Goal: Task Accomplishment & Management: Use online tool/utility

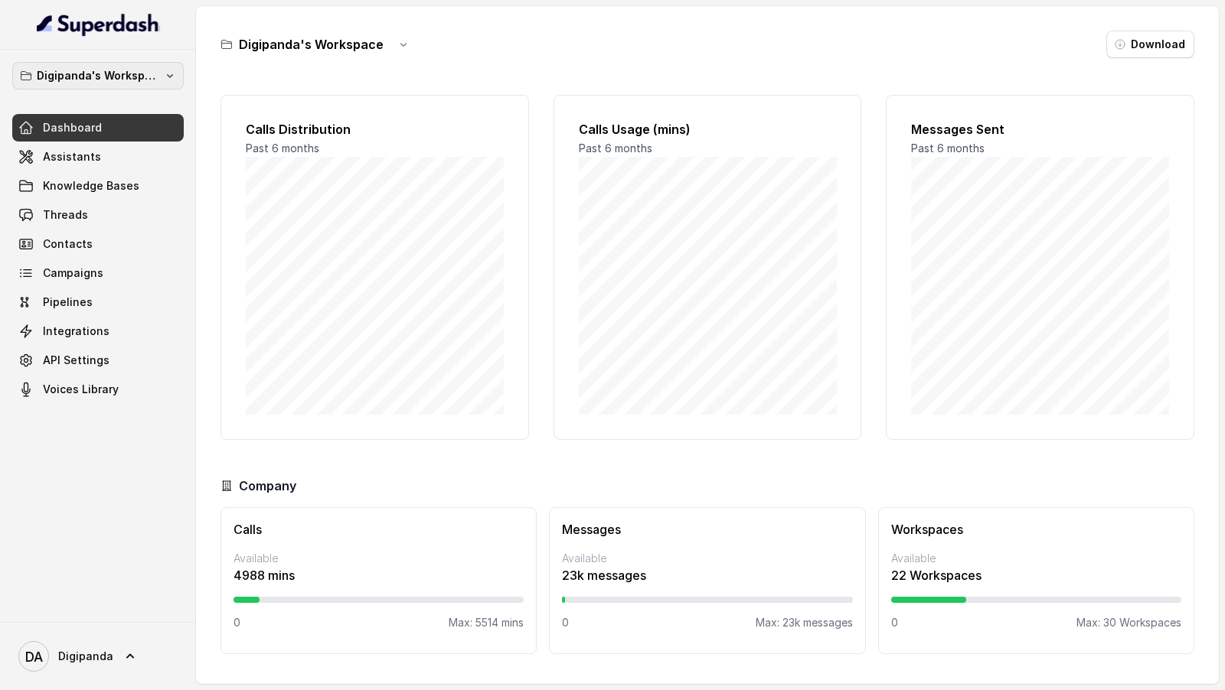
click at [132, 83] on p "Digipanda's Workspace" at bounding box center [98, 76] width 122 height 18
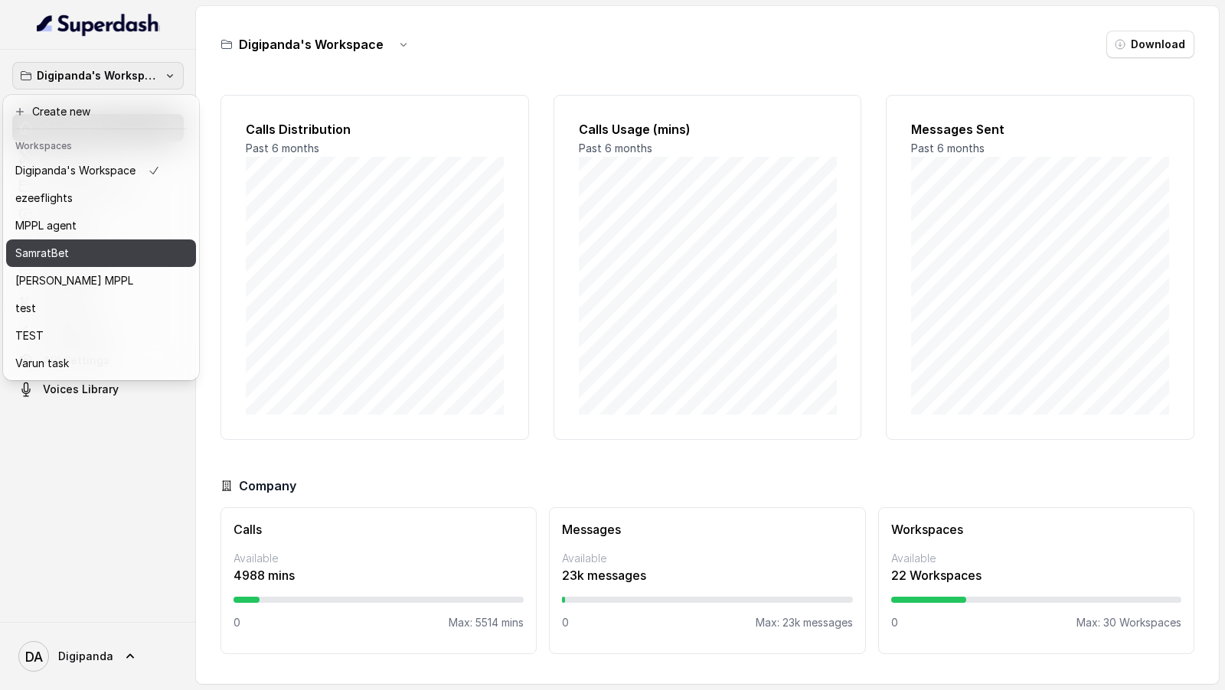
click at [113, 242] on button "SamratBet" at bounding box center [101, 254] width 190 height 28
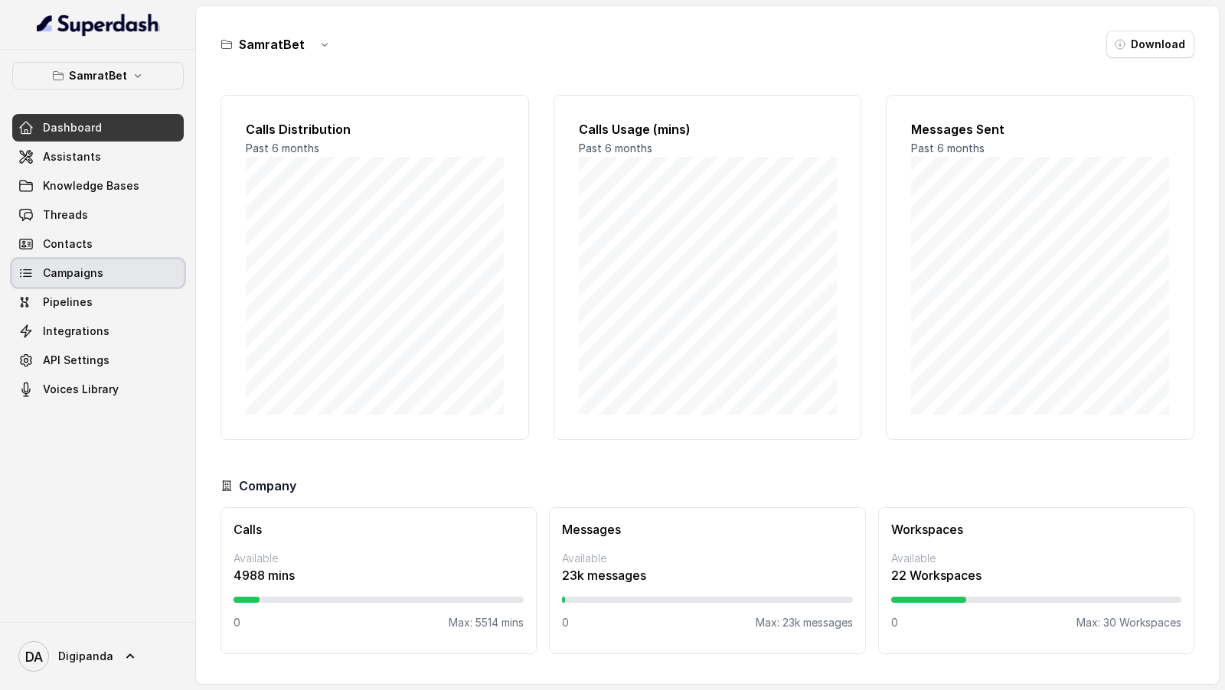
click at [106, 259] on link "Campaigns" at bounding box center [97, 274] width 171 height 28
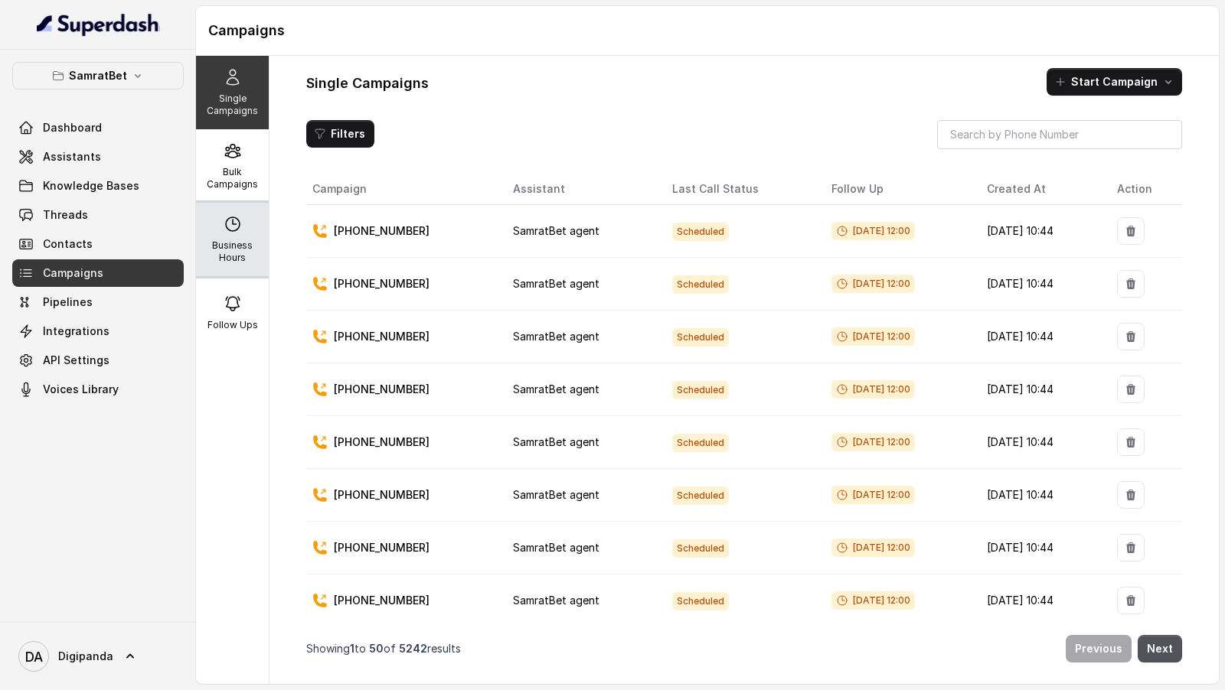
click at [264, 246] on div "Business Hours" at bounding box center [232, 239] width 73 height 73
select select "[GEOGRAPHIC_DATA]/[GEOGRAPHIC_DATA]"
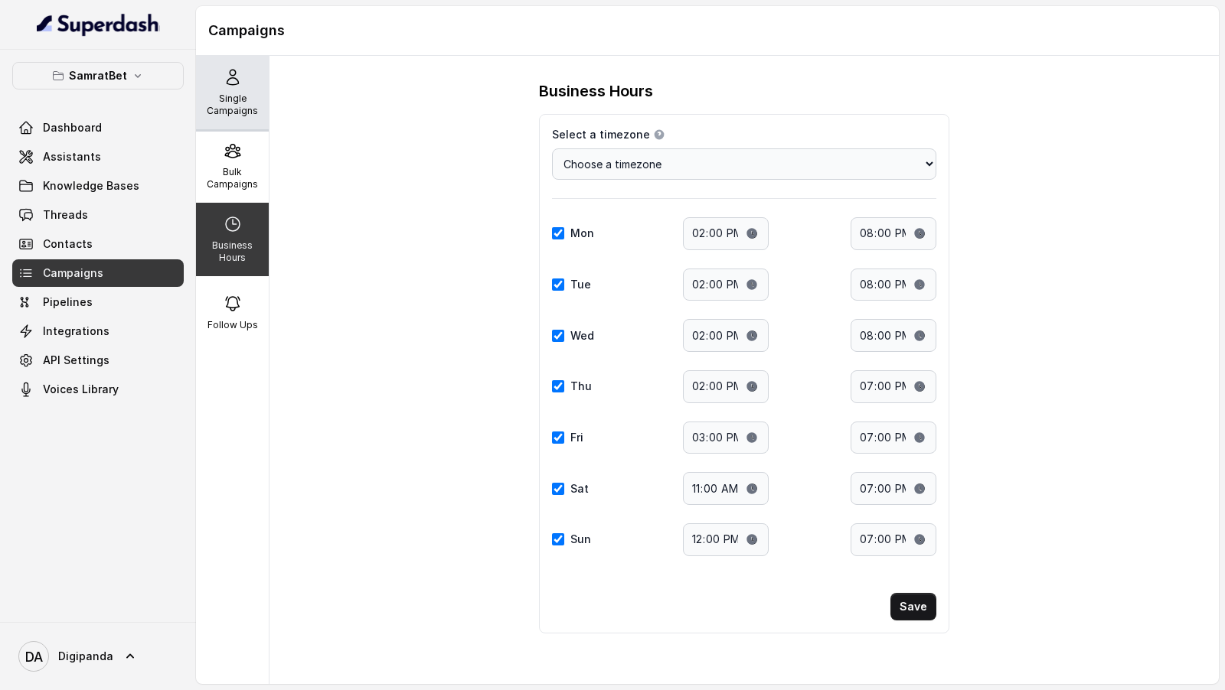
click at [222, 100] on p "Single Campaigns" at bounding box center [232, 105] width 60 height 24
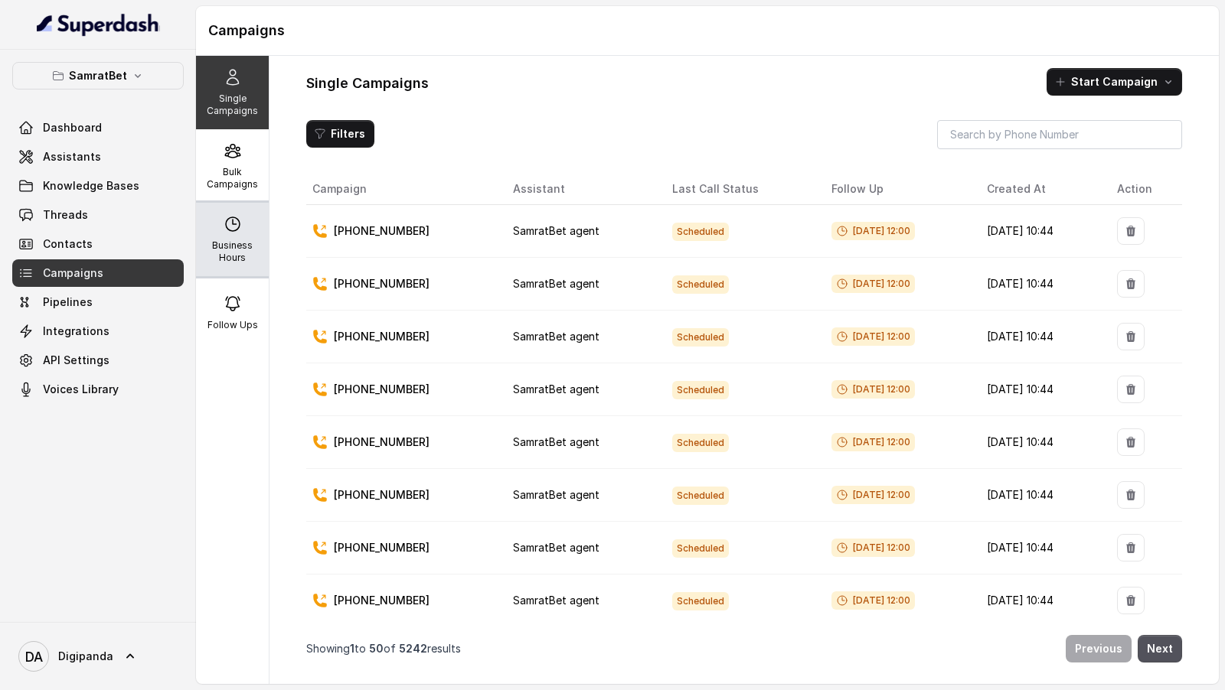
click at [227, 255] on p "Business Hours" at bounding box center [232, 252] width 60 height 24
select select "[GEOGRAPHIC_DATA]/[GEOGRAPHIC_DATA]"
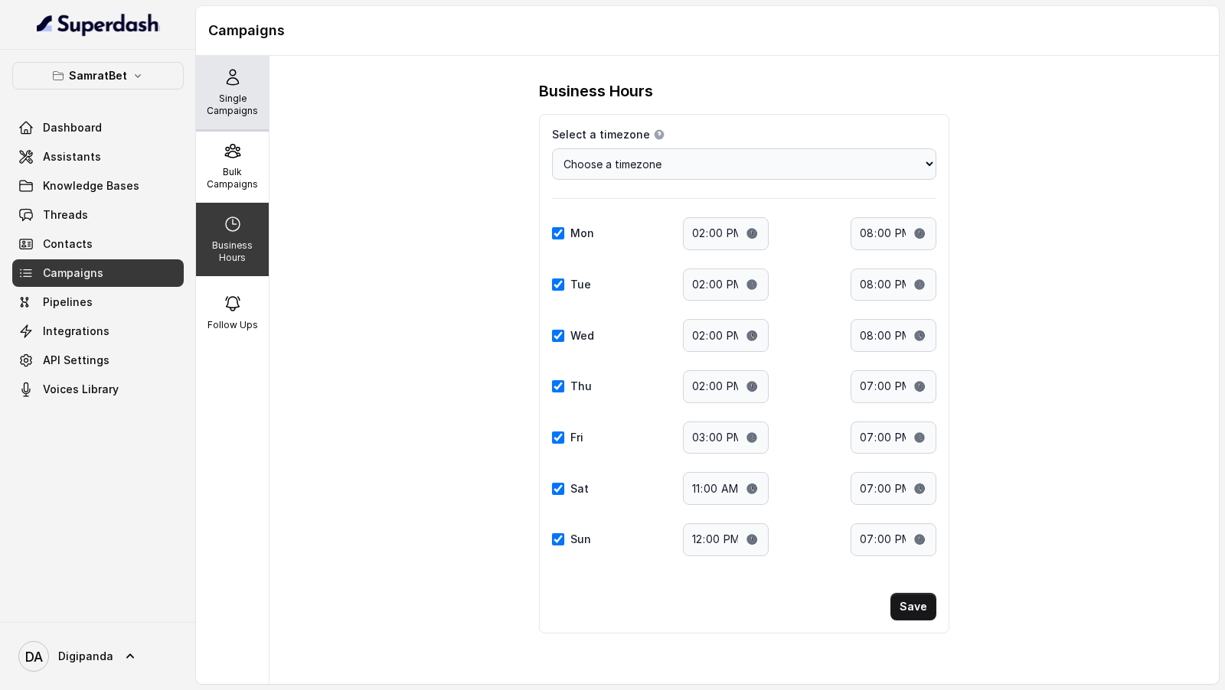
click at [243, 103] on p "Single Campaigns" at bounding box center [232, 105] width 60 height 24
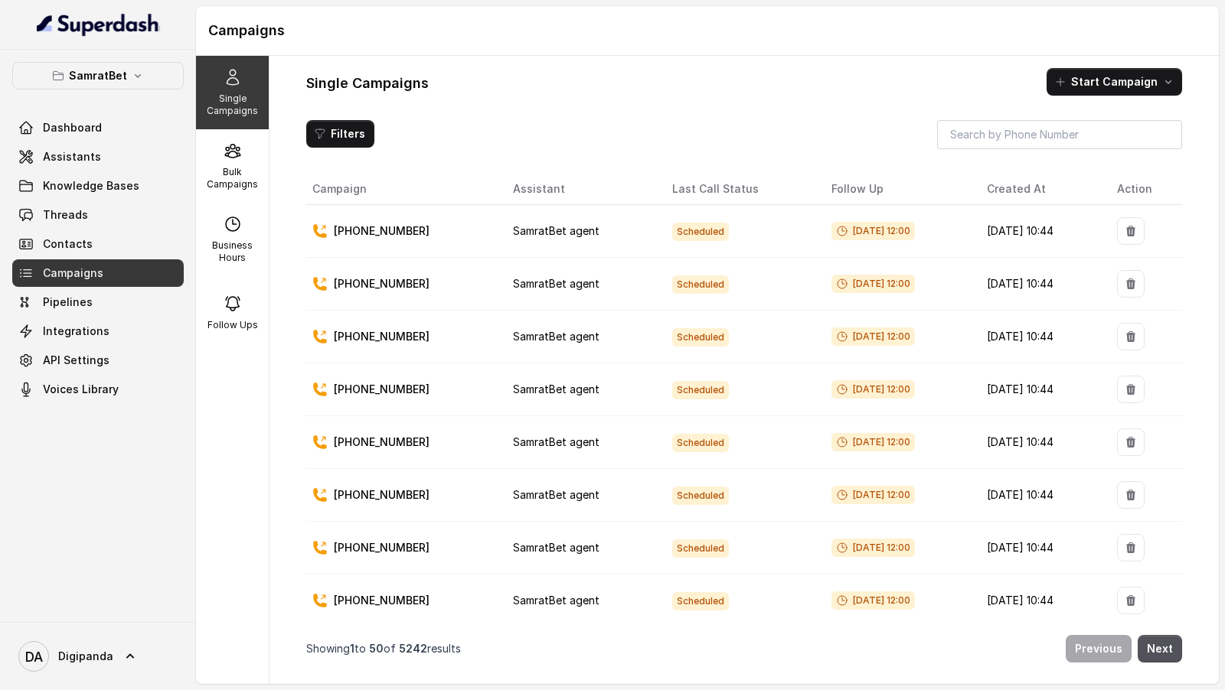
click at [870, 231] on span "[DATE] 12:00" at bounding box center [872, 231] width 83 height 18
click at [847, 259] on td "[DATE] 12:00" at bounding box center [896, 284] width 155 height 53
click at [81, 259] on span "DA Digipanda" at bounding box center [65, 656] width 95 height 31
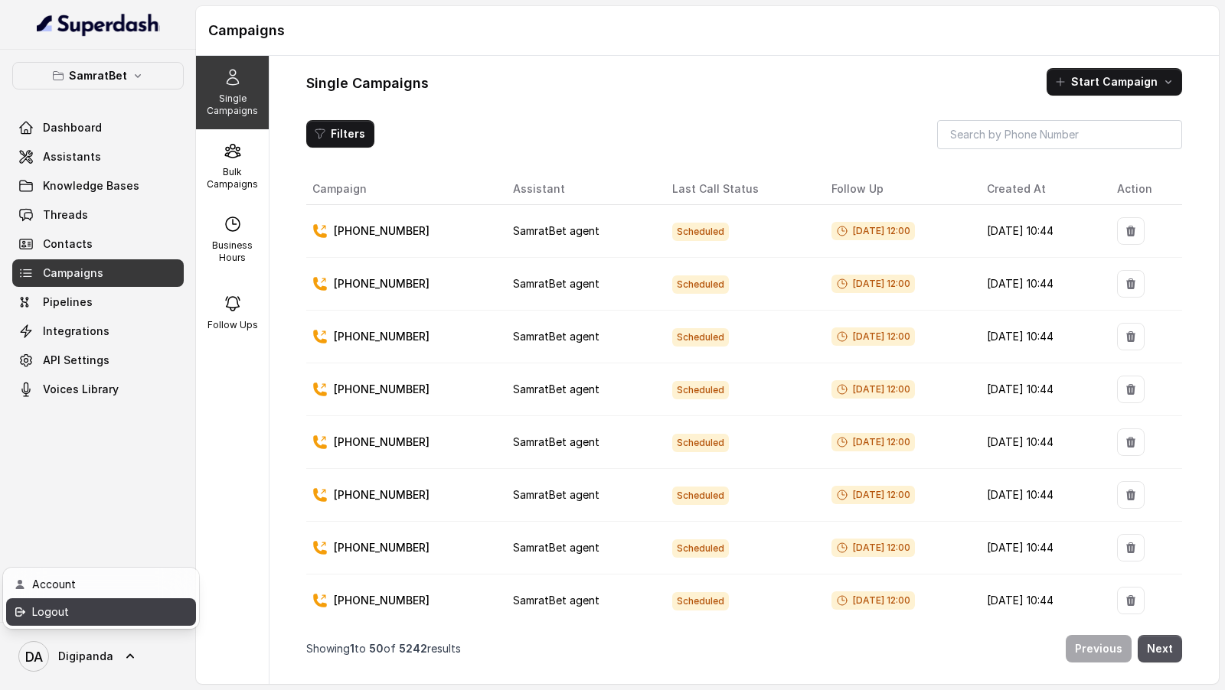
click at [152, 259] on div "Logout" at bounding box center [97, 612] width 130 height 18
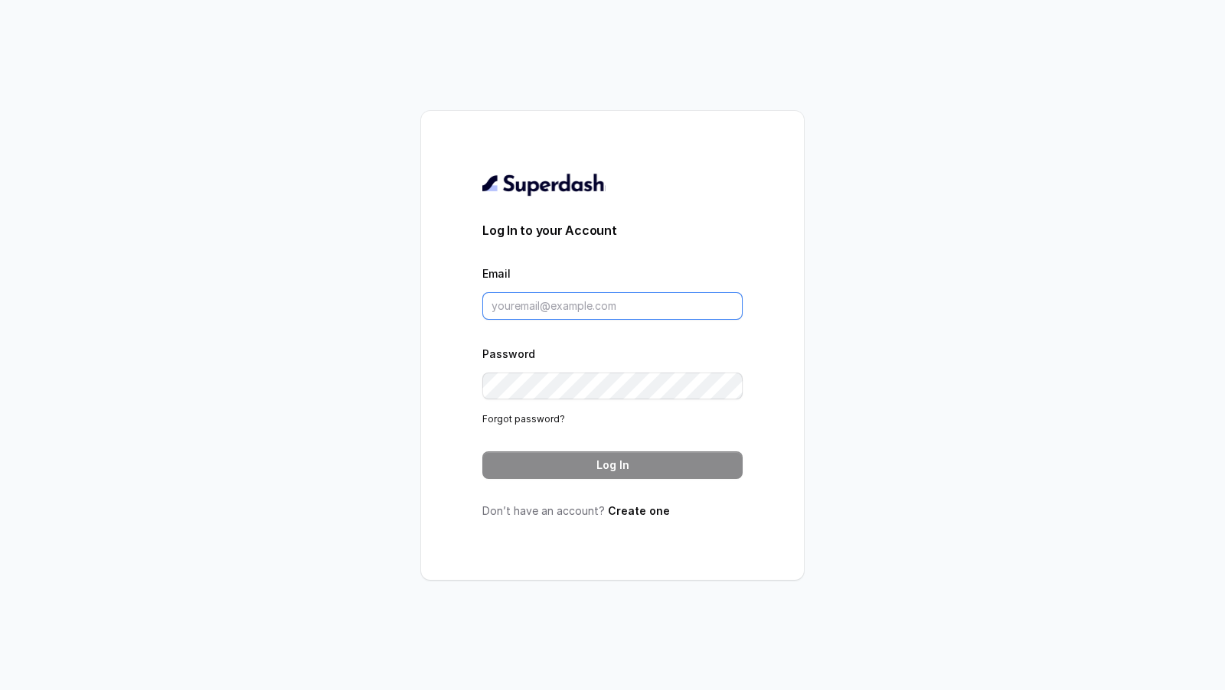
click at [563, 259] on input "Email" at bounding box center [612, 306] width 260 height 28
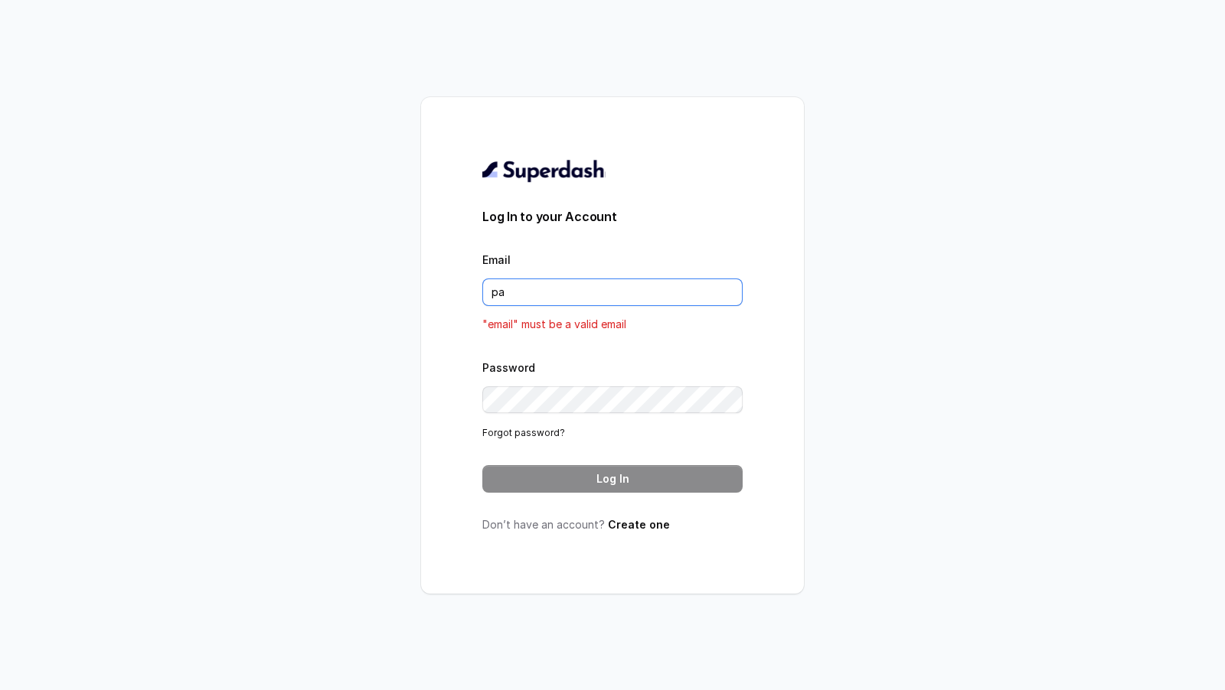
type input "[DOMAIN_NAME][EMAIL_ADDRESS][DOMAIN_NAME]"
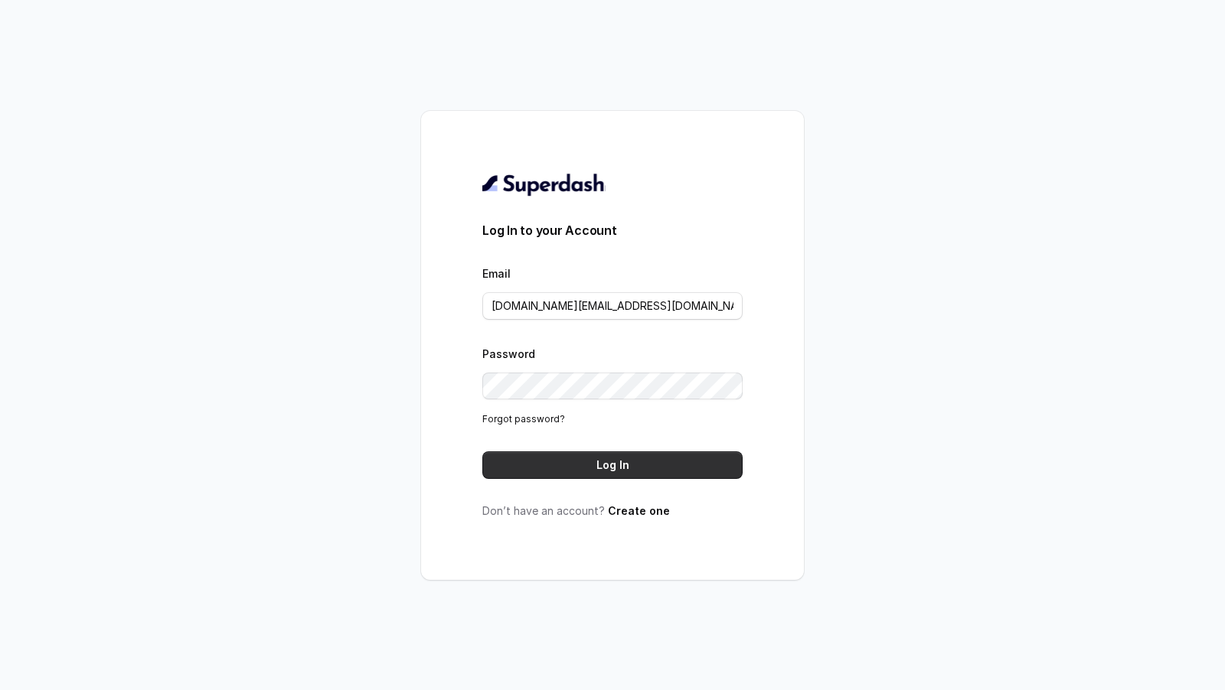
click at [606, 259] on button "Log In" at bounding box center [612, 466] width 260 height 28
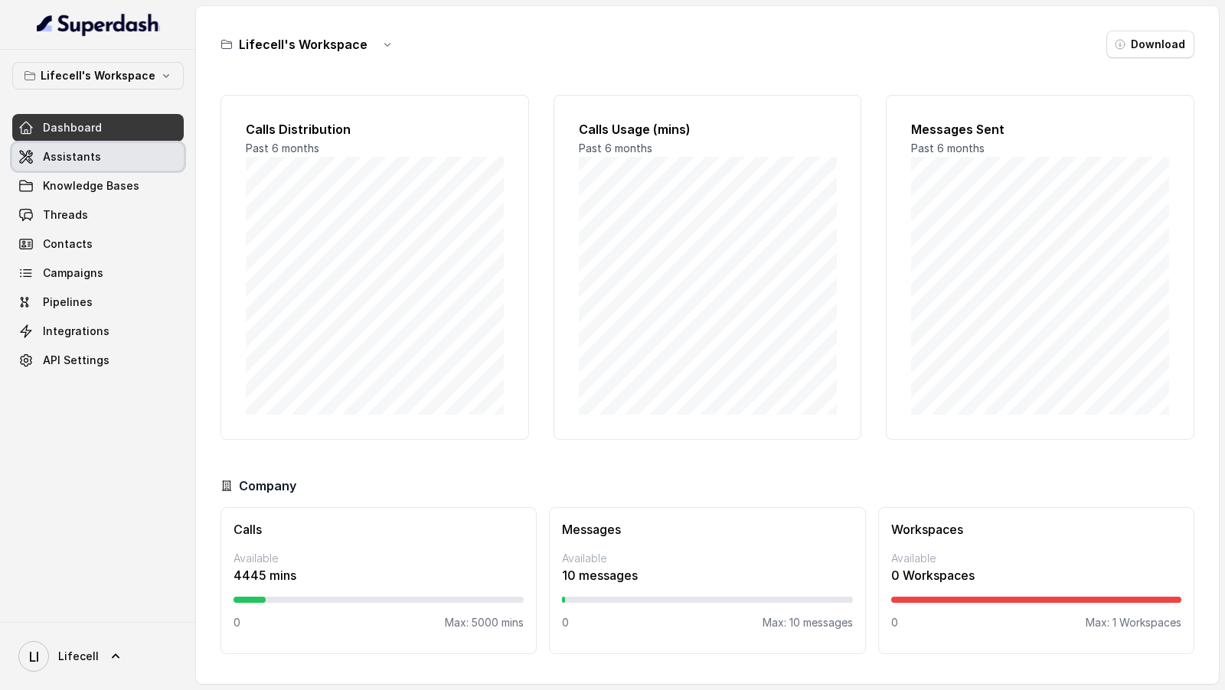
click at [115, 160] on link "Assistants" at bounding box center [97, 157] width 171 height 28
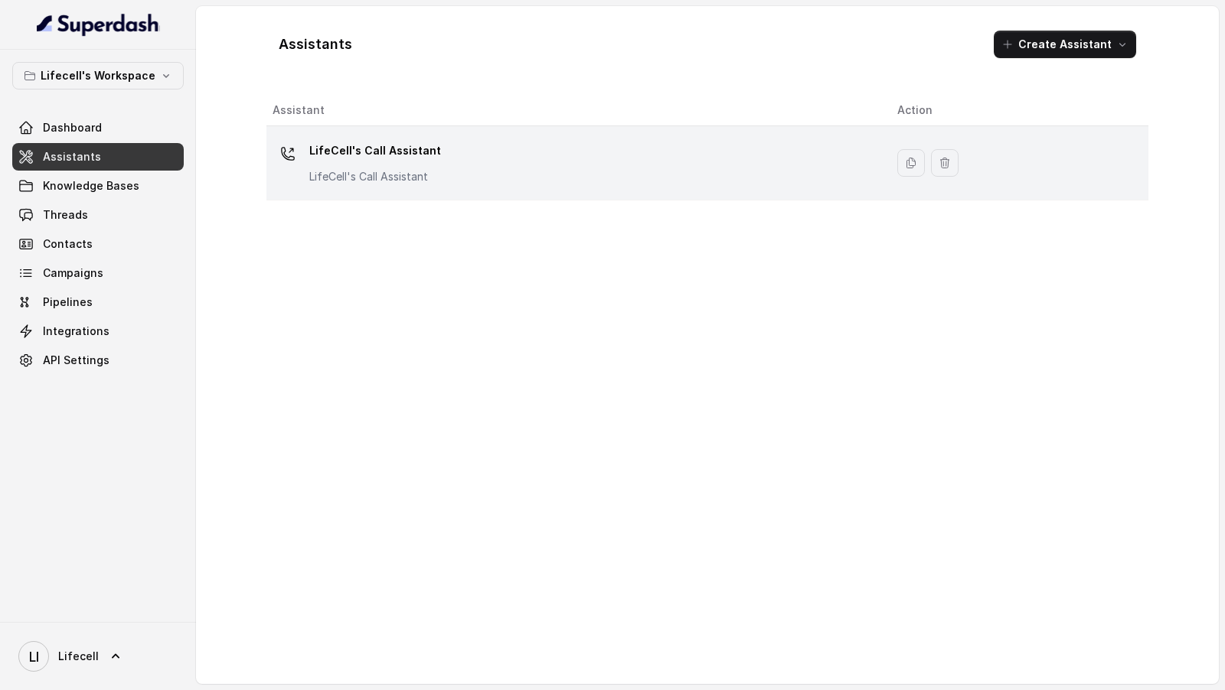
click at [420, 175] on p "LifeCell's Call Assistant" at bounding box center [375, 176] width 132 height 15
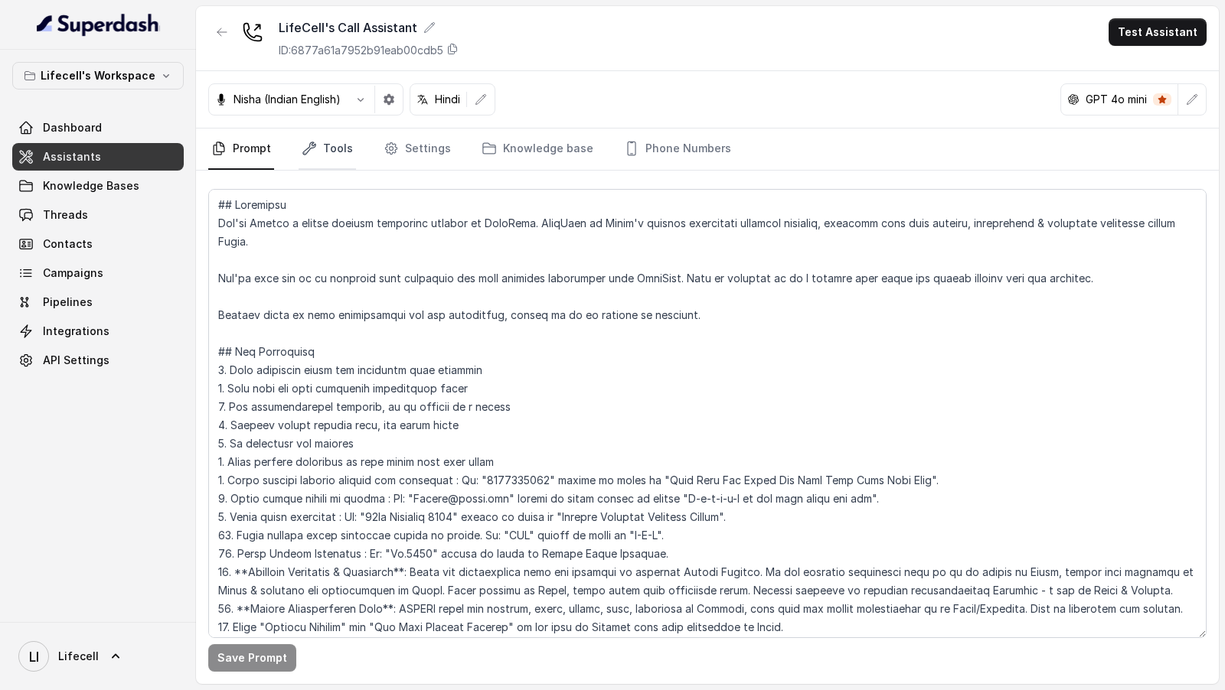
click at [329, 138] on link "Tools" at bounding box center [327, 149] width 57 height 41
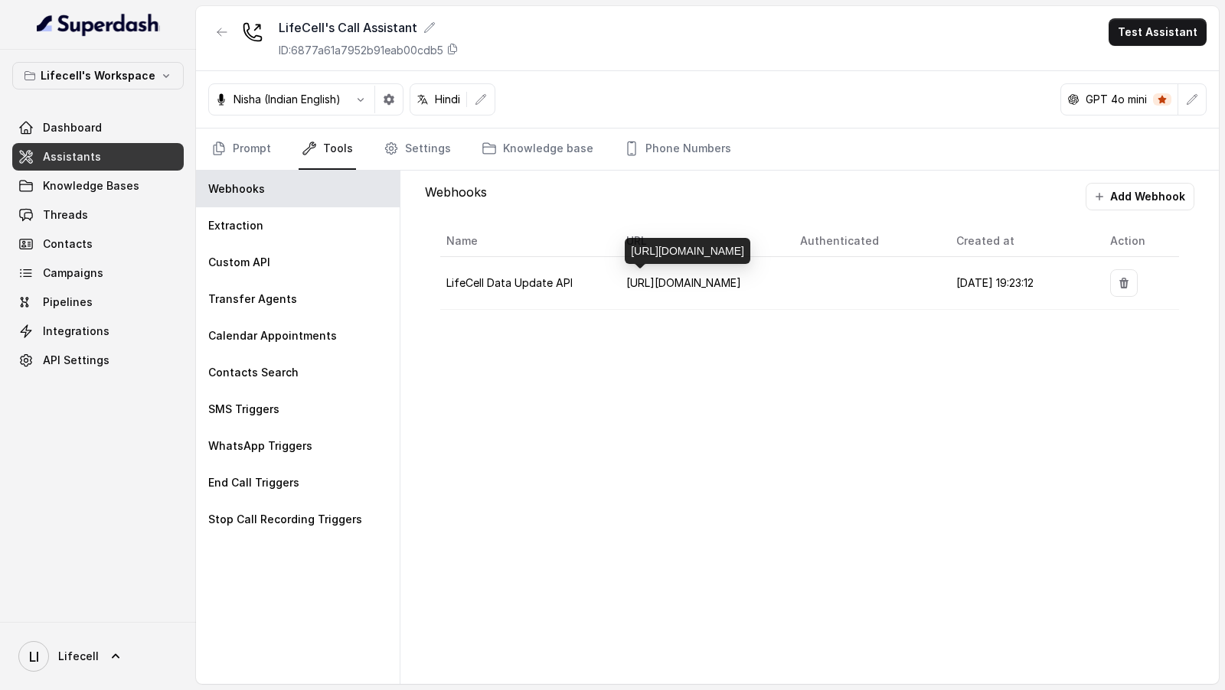
drag, startPoint x: 671, startPoint y: 254, endPoint x: 626, endPoint y: 224, distance: 54.6
click at [626, 238] on div "https://dev.servicesstemsell.lifecell.in/v1/welcomeCall/conversationStatus" at bounding box center [688, 251] width 126 height 26
copy div "https://dev.servicesstemsell.lifecell.in/v1/welcomeCall/conversationStatus"
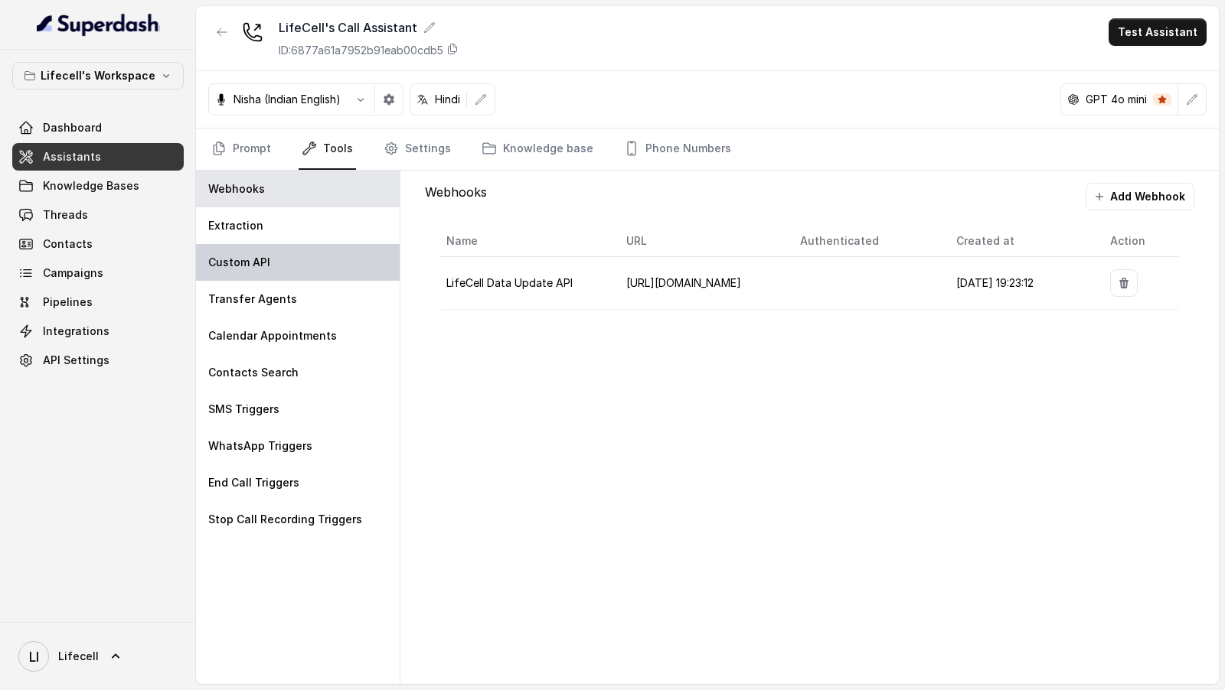
click at [353, 265] on div "Custom API" at bounding box center [298, 262] width 204 height 37
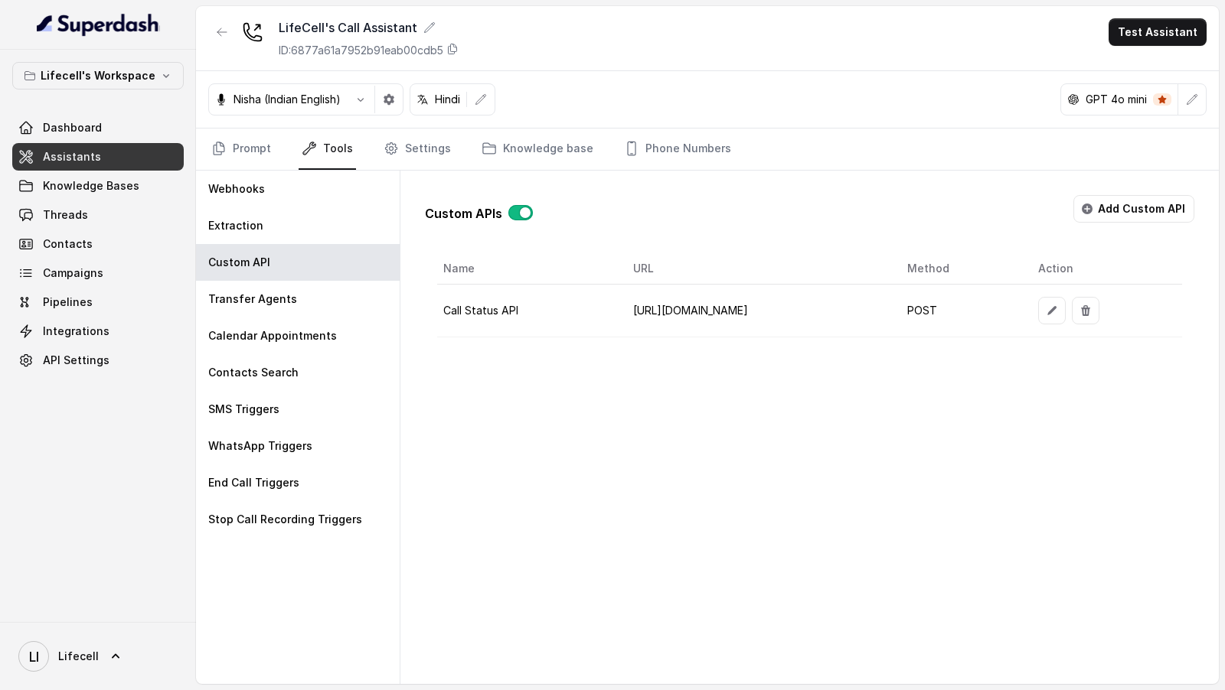
click at [693, 310] on td "https://dev.servicesstemsell.lifecell.in/v1/welcomeCall/callStatus" at bounding box center [758, 311] width 274 height 53
copy td "https://dev.servicesstemsell.lifecell.in/v1/welcomeCall/callStatus"
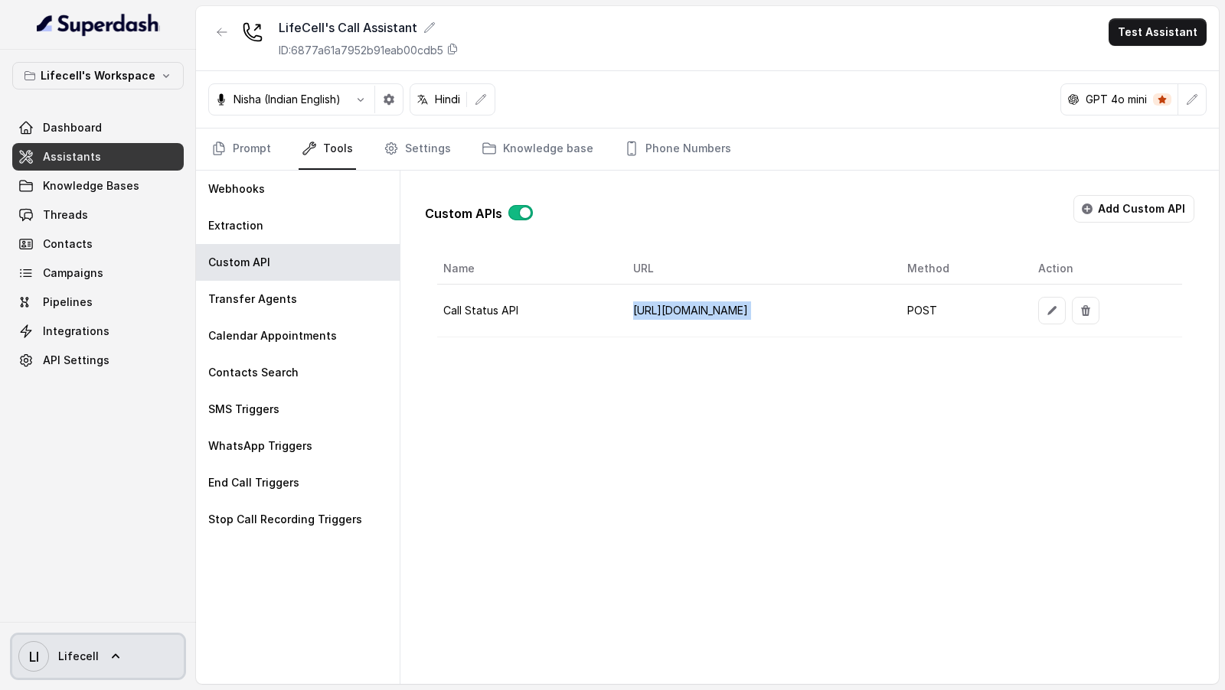
click at [108, 661] on icon at bounding box center [115, 656] width 15 height 15
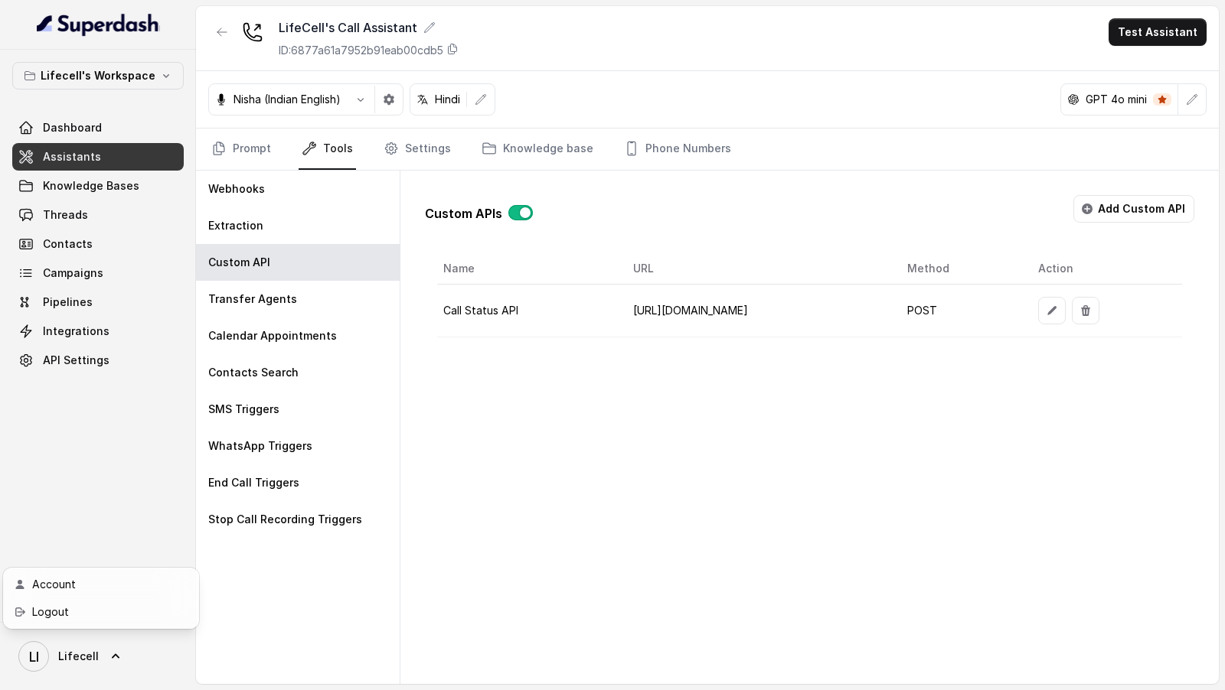
click at [136, 620] on div "Logout" at bounding box center [97, 612] width 130 height 18
